Goal: Task Accomplishment & Management: Use online tool/utility

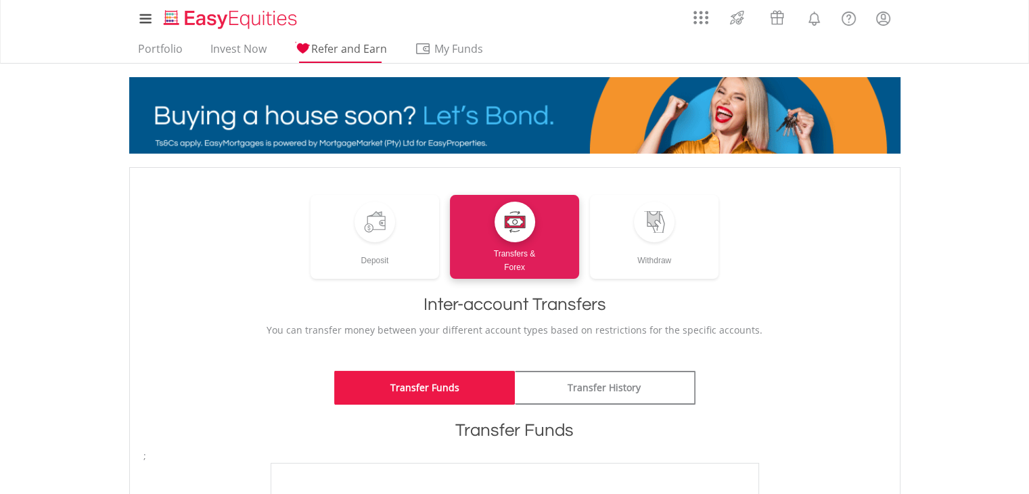
click at [342, 53] on span "Refer and Earn" at bounding box center [349, 48] width 76 height 15
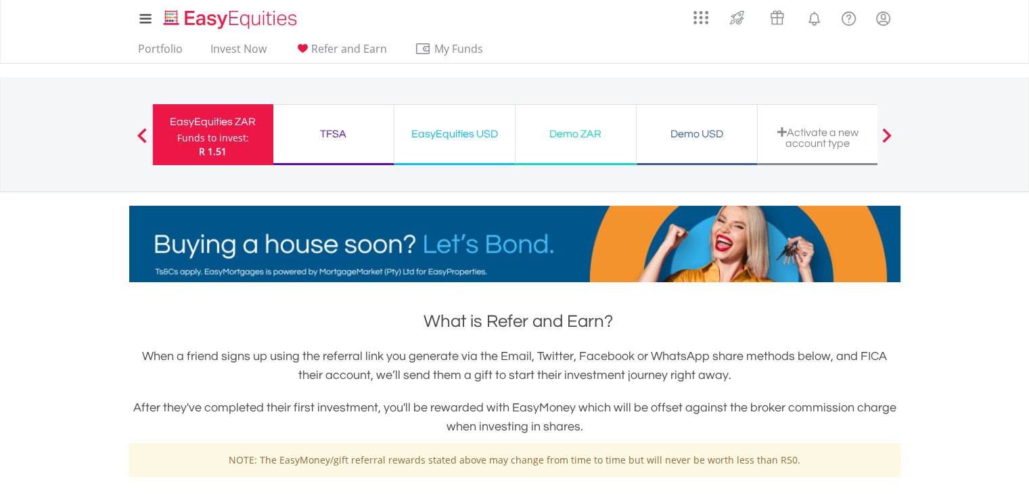
click at [340, 136] on div "TFSA" at bounding box center [333, 133] width 104 height 19
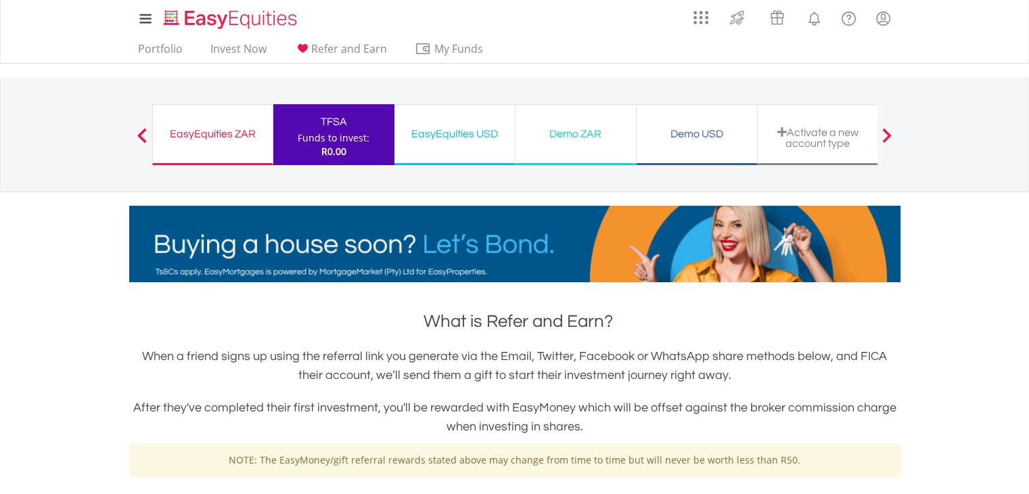
click at [227, 118] on div "EasyEquities ZAR Funds to invest: R0.00" at bounding box center [212, 134] width 121 height 61
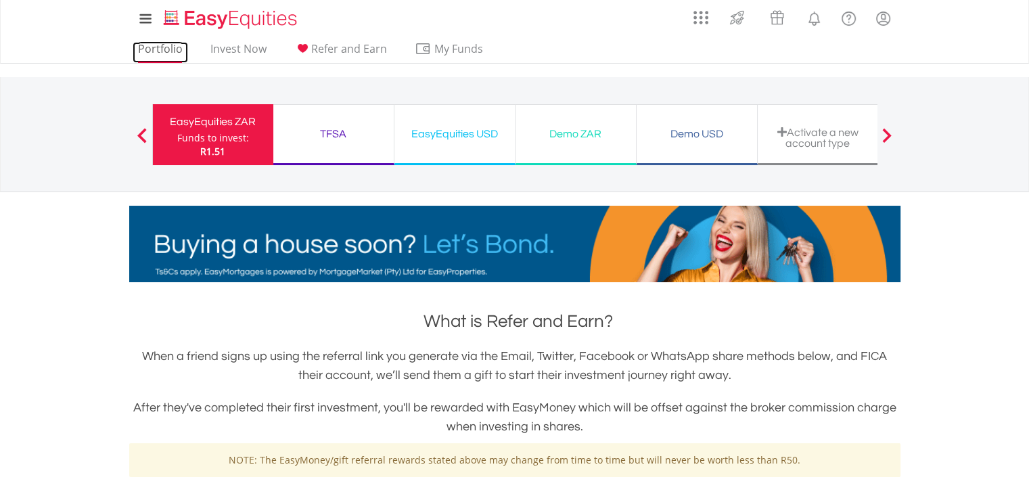
click at [168, 44] on link "Portfolio" at bounding box center [160, 52] width 55 height 21
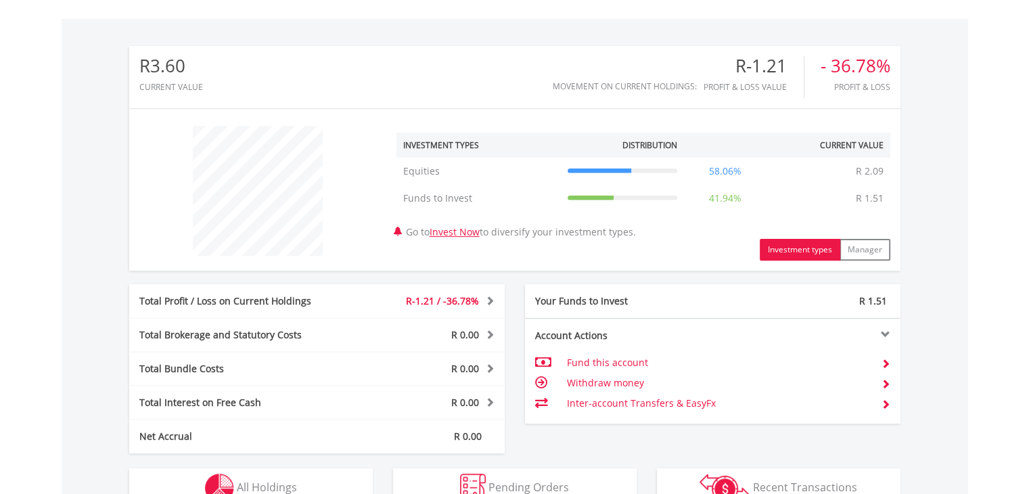
scroll to position [440, 0]
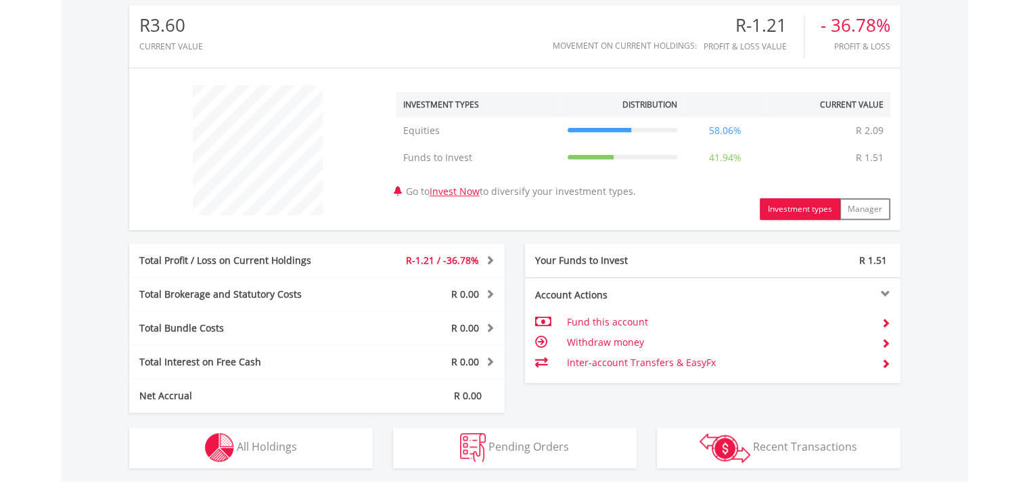
click at [789, 210] on button "Investment types" at bounding box center [800, 209] width 80 height 22
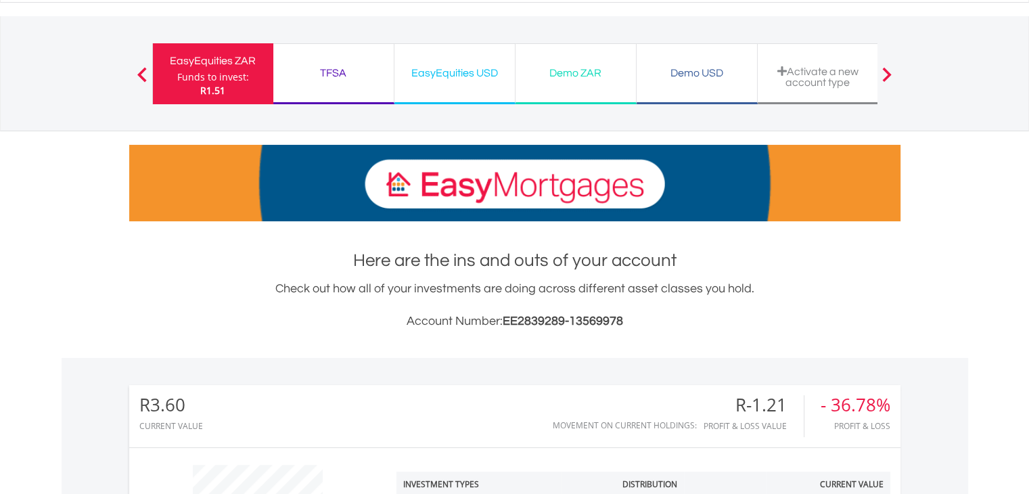
scroll to position [0, 0]
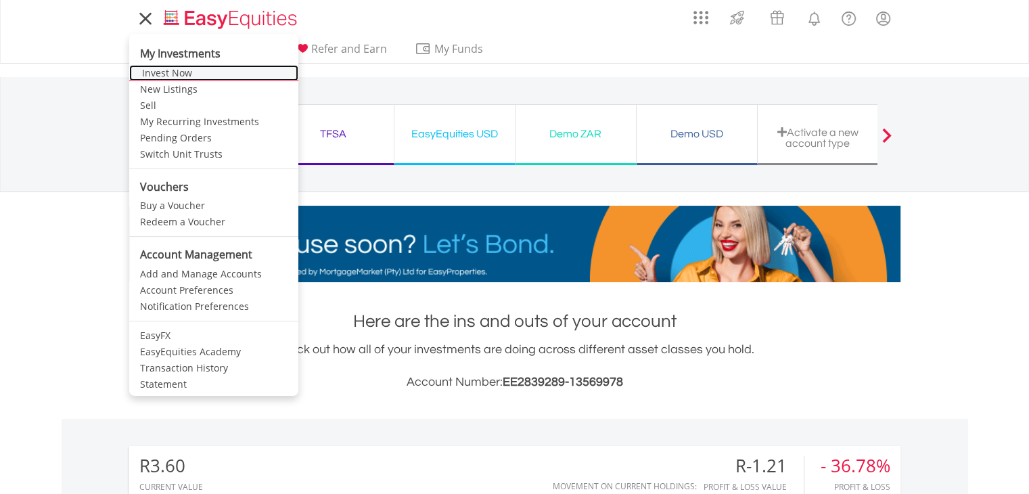
click at [170, 68] on link "Invest Now" at bounding box center [213, 73] width 169 height 16
